Goal: Find specific page/section: Find specific page/section

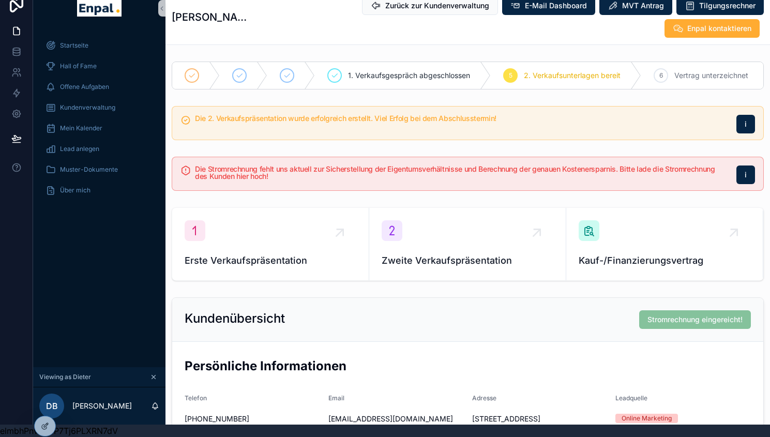
scroll to position [140, 0]
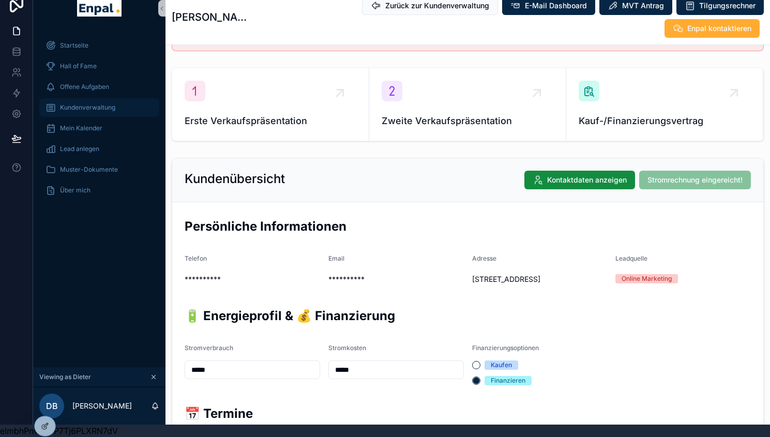
click at [95, 103] on span "Kundenverwaltung" at bounding box center [87, 107] width 55 height 8
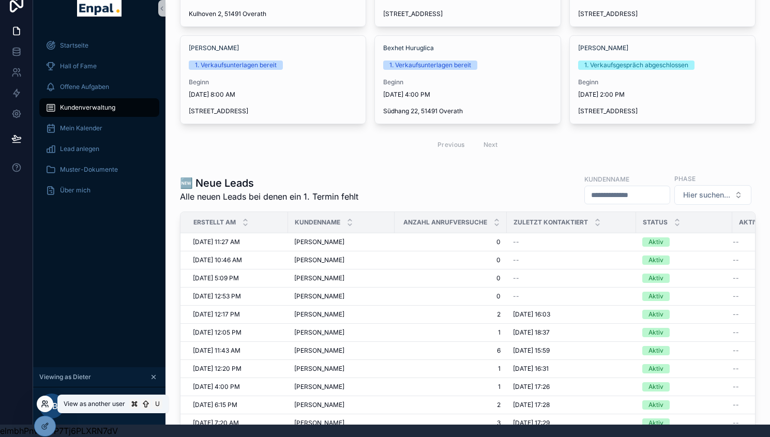
click at [44, 405] on icon at bounding box center [44, 406] width 4 height 2
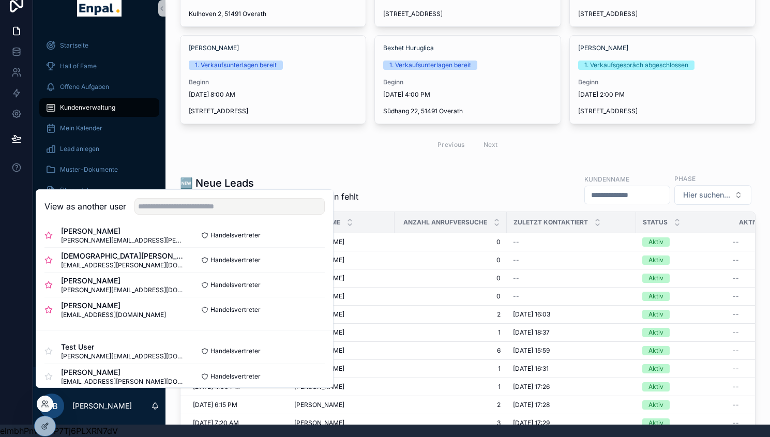
scroll to position [383, 0]
click at [305, 291] on button "Select" at bounding box center [311, 283] width 27 height 15
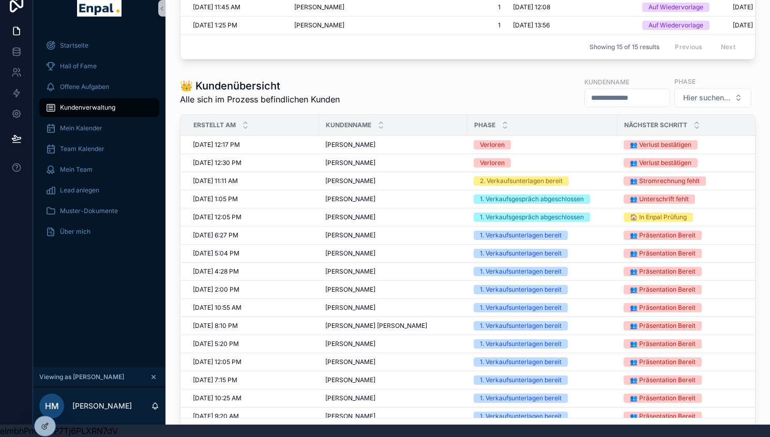
scroll to position [513, 0]
